Goal: Check status: Check status

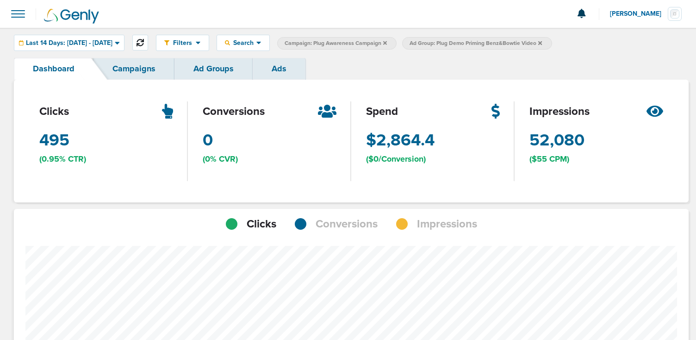
scroll to position [462211, 462195]
click at [144, 41] on icon at bounding box center [140, 42] width 7 height 7
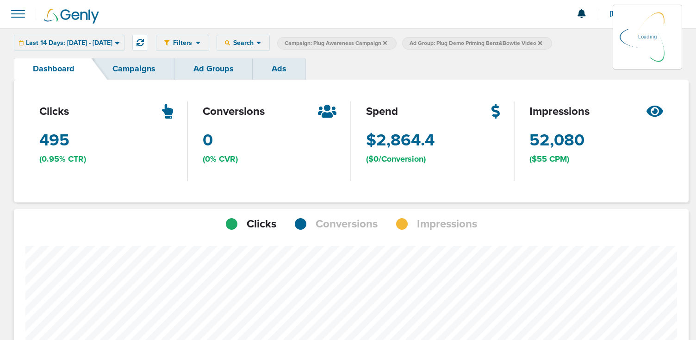
scroll to position [654, 668]
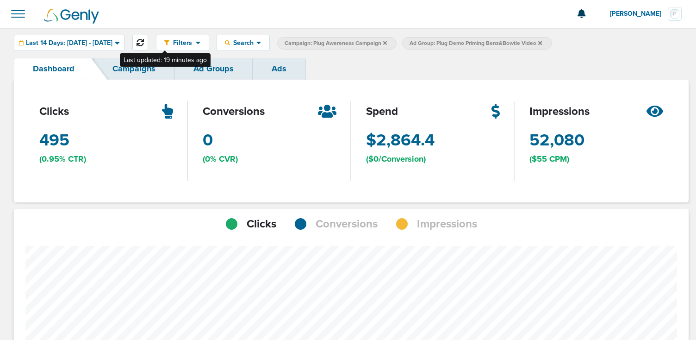
click at [148, 37] on button at bounding box center [140, 43] width 16 height 16
